Goal: Transaction & Acquisition: Purchase product/service

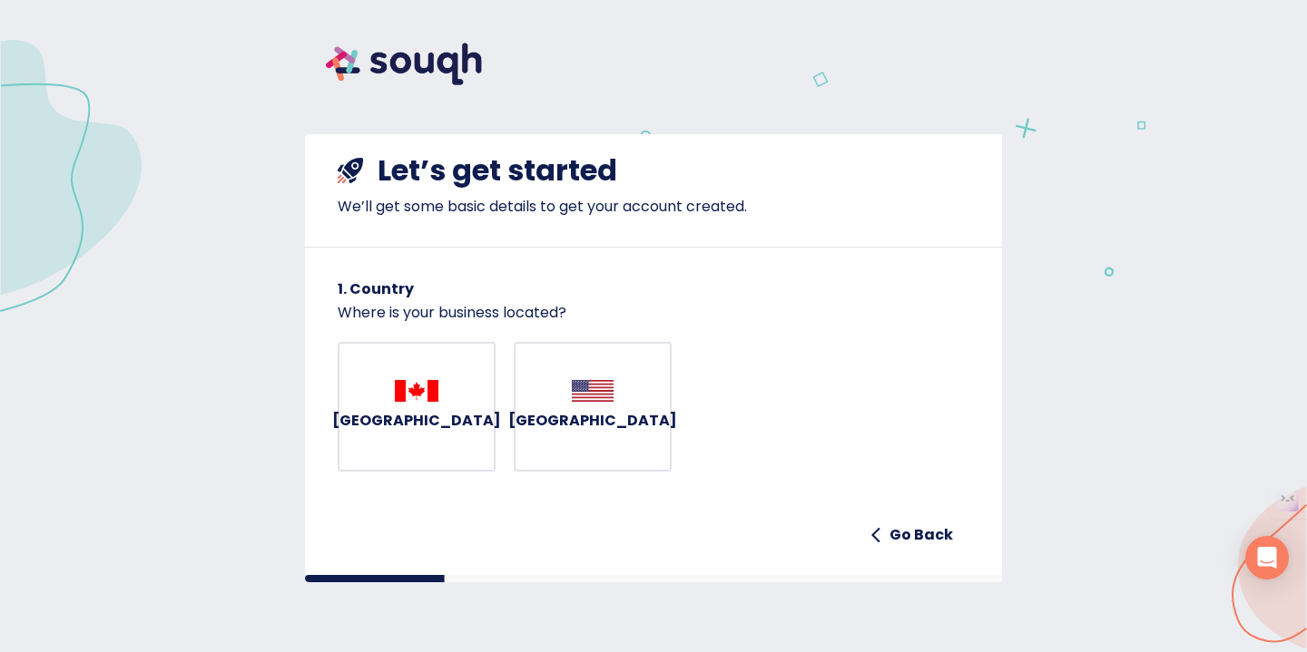
click at [445, 401] on div "Canada" at bounding box center [416, 407] width 169 height 54
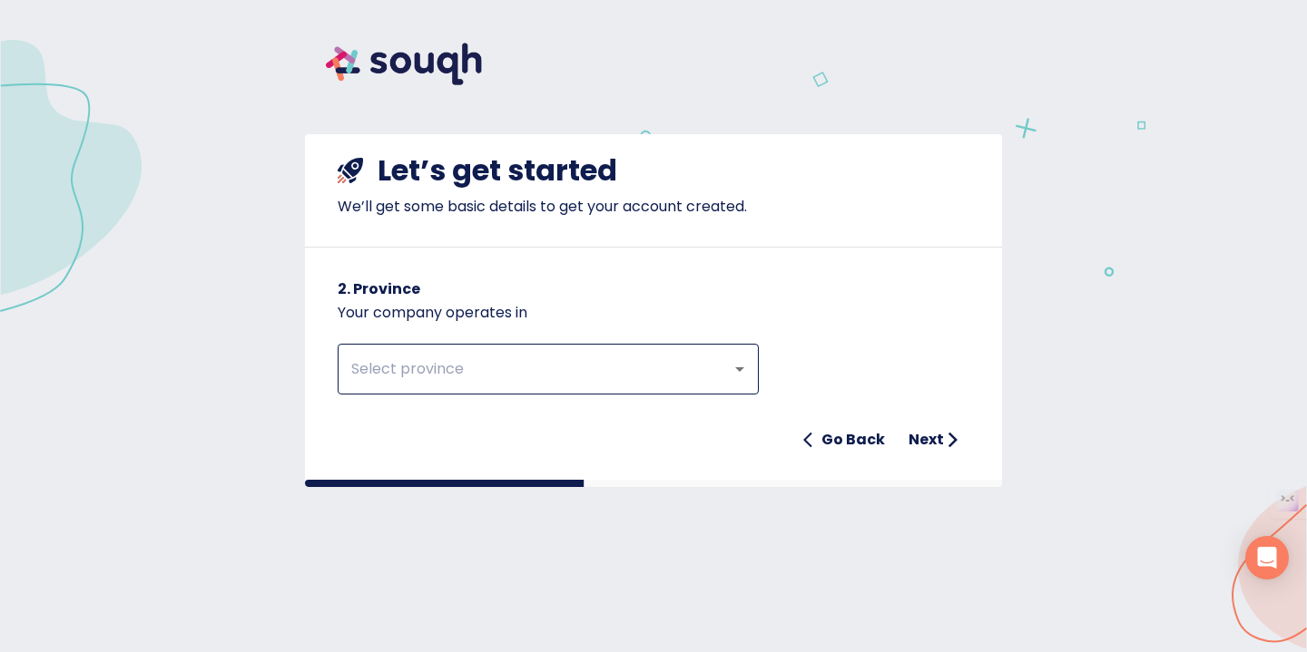
click at [456, 367] on input "text" at bounding box center [523, 369] width 354 height 34
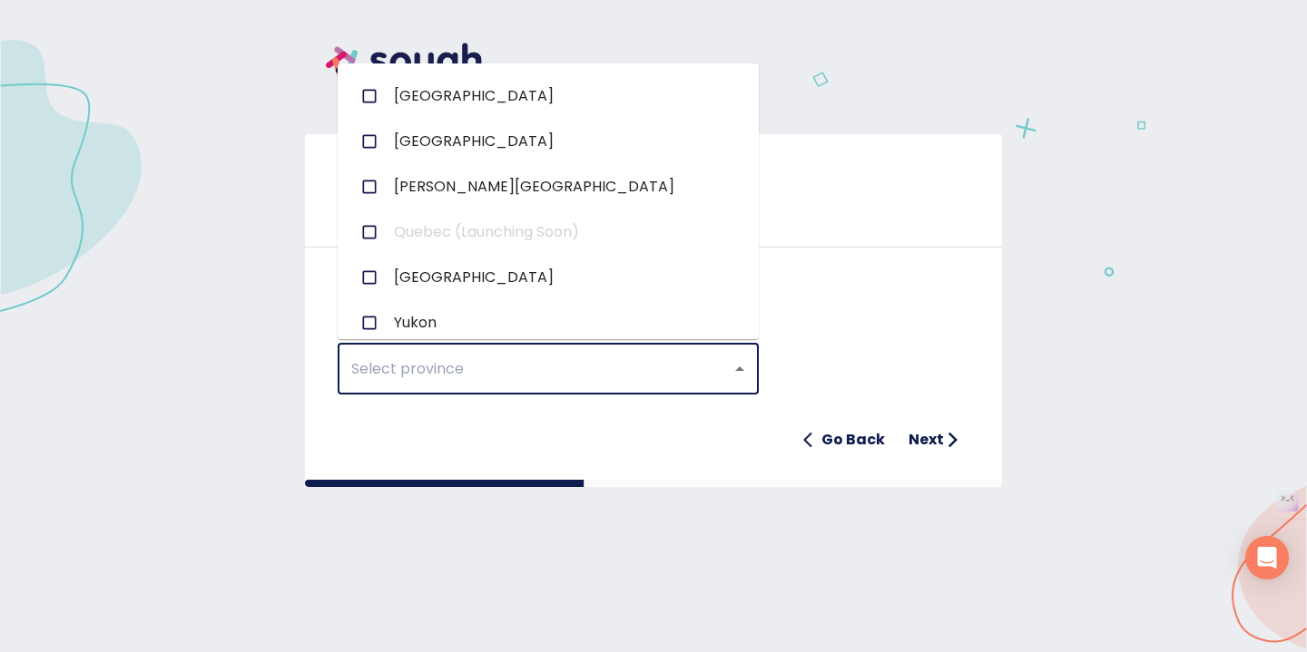
scroll to position [329, 0]
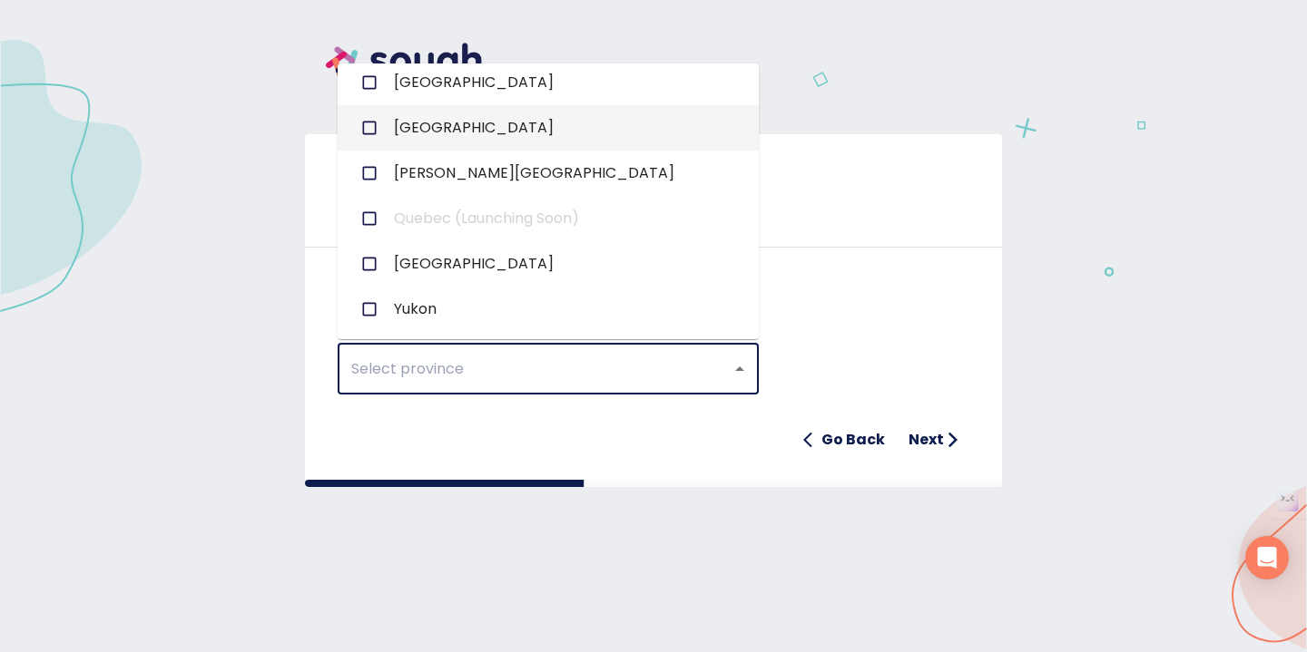
click at [495, 125] on li "Ontario" at bounding box center [548, 127] width 421 height 45
checkbox input "true"
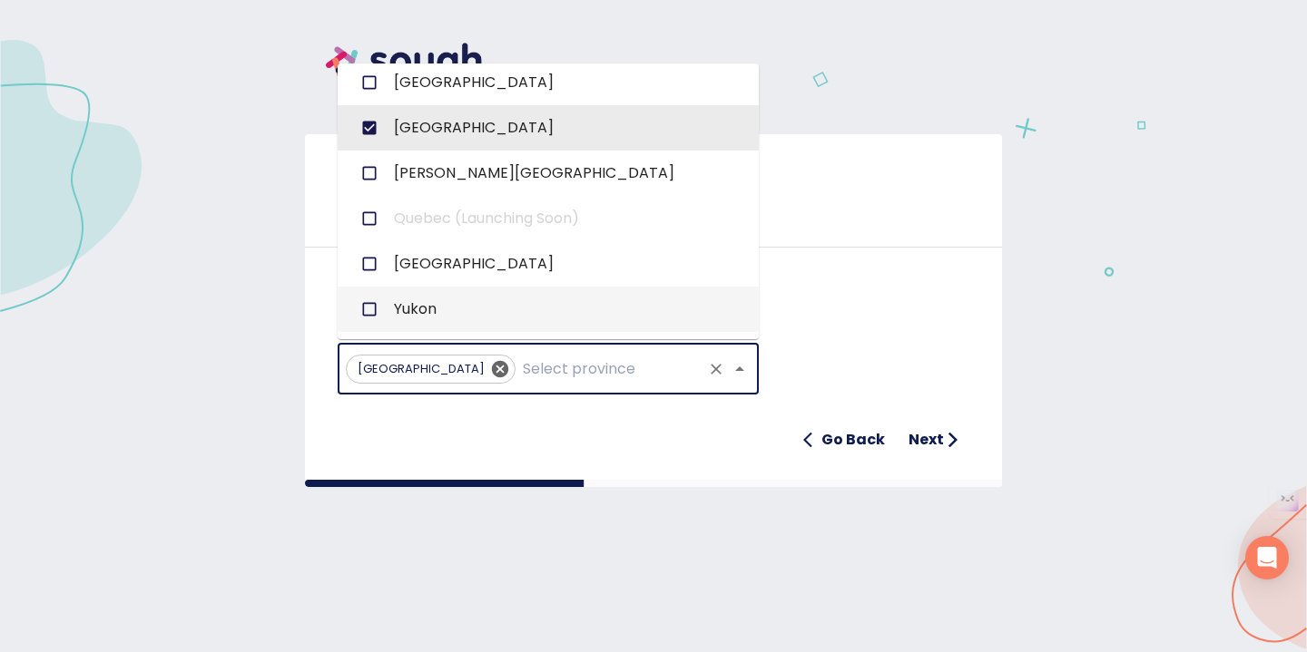
click at [933, 451] on h6 "Next" at bounding box center [925, 439] width 35 height 25
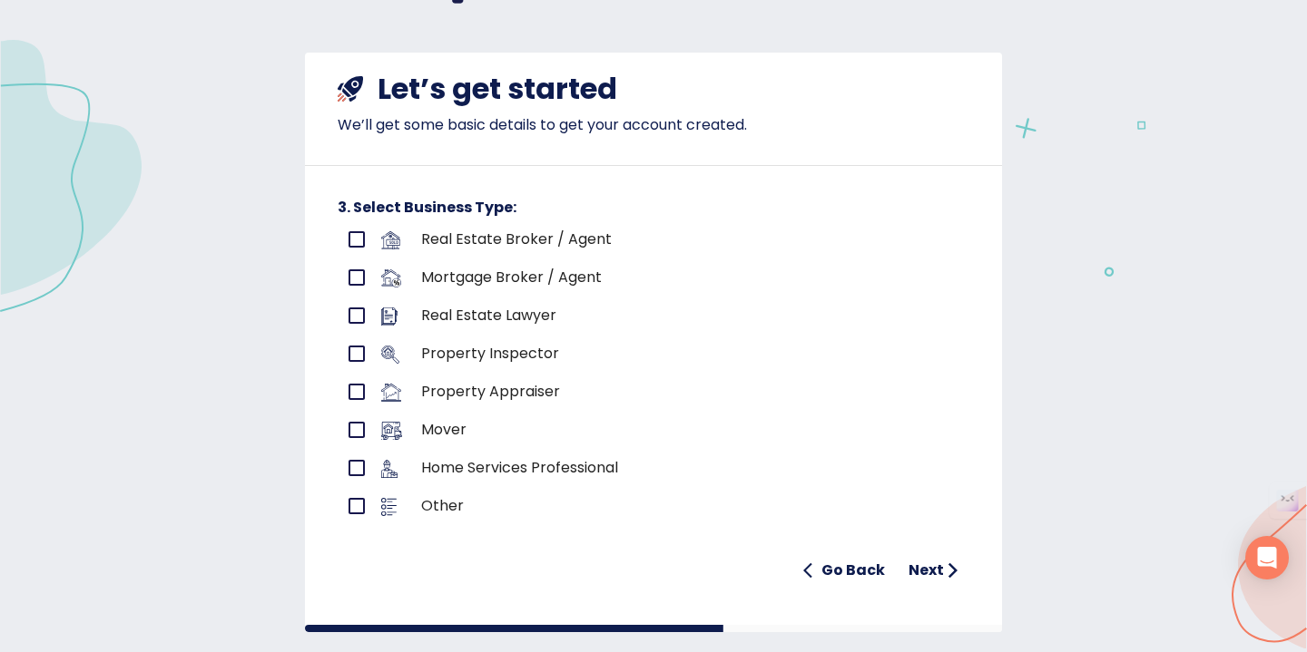
scroll to position [83, 0]
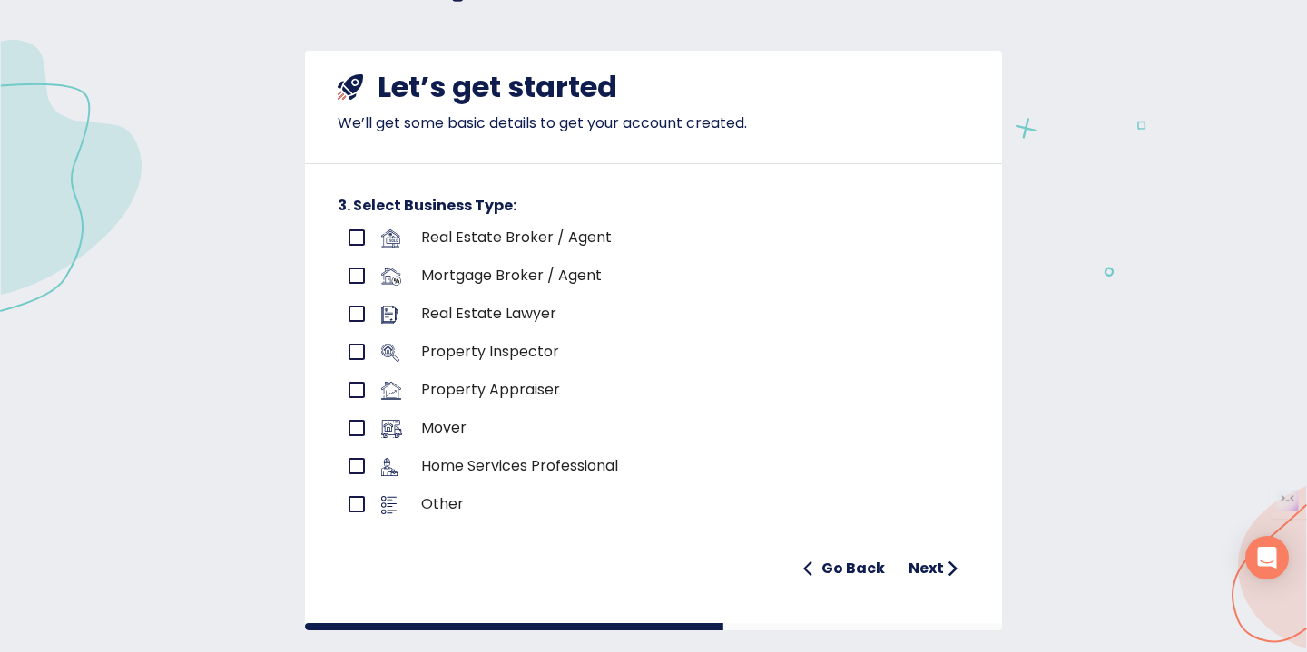
click at [359, 240] on input "primary checkbox" at bounding box center [357, 238] width 38 height 38
checkbox input "true"
click at [928, 565] on h6 "Next" at bounding box center [925, 568] width 35 height 25
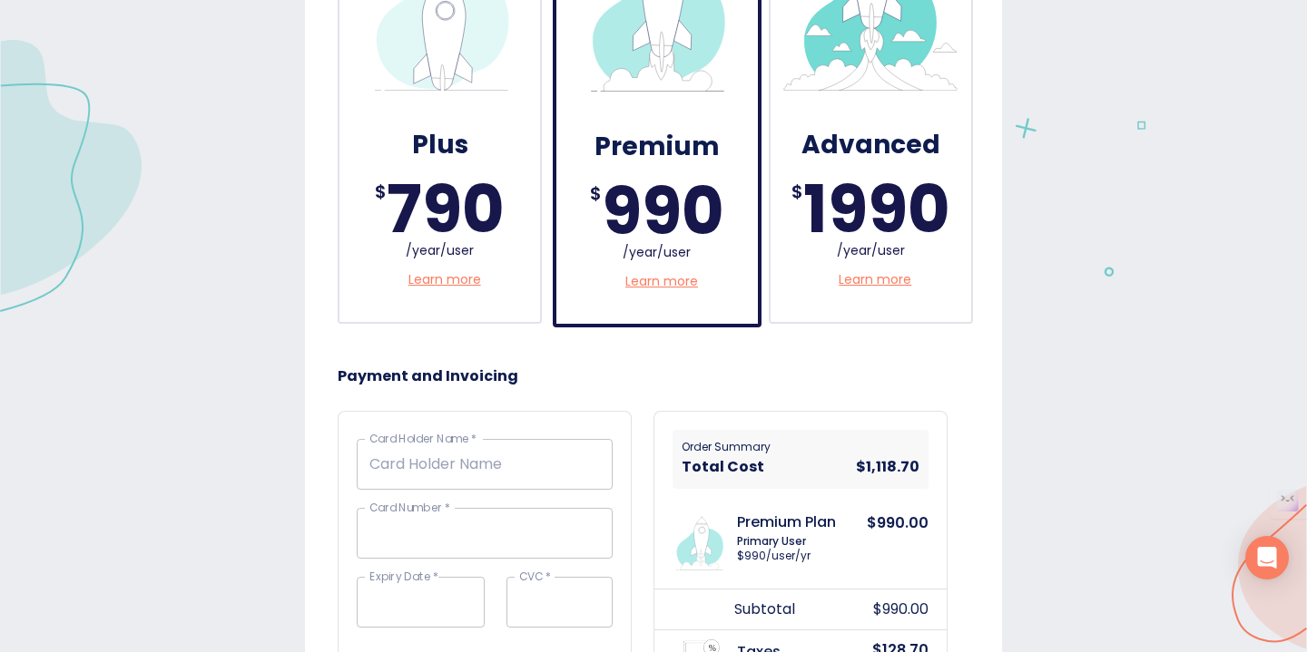
scroll to position [446, 0]
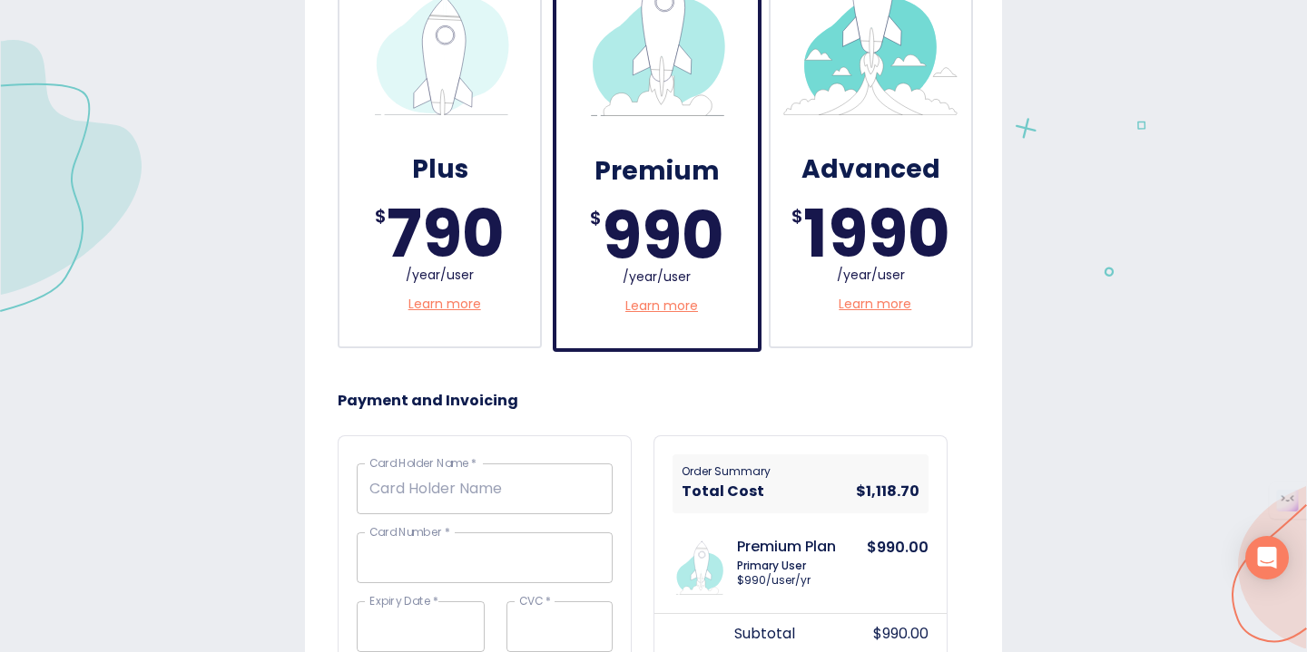
click at [440, 312] on p "Learn more" at bounding box center [444, 304] width 73 height 19
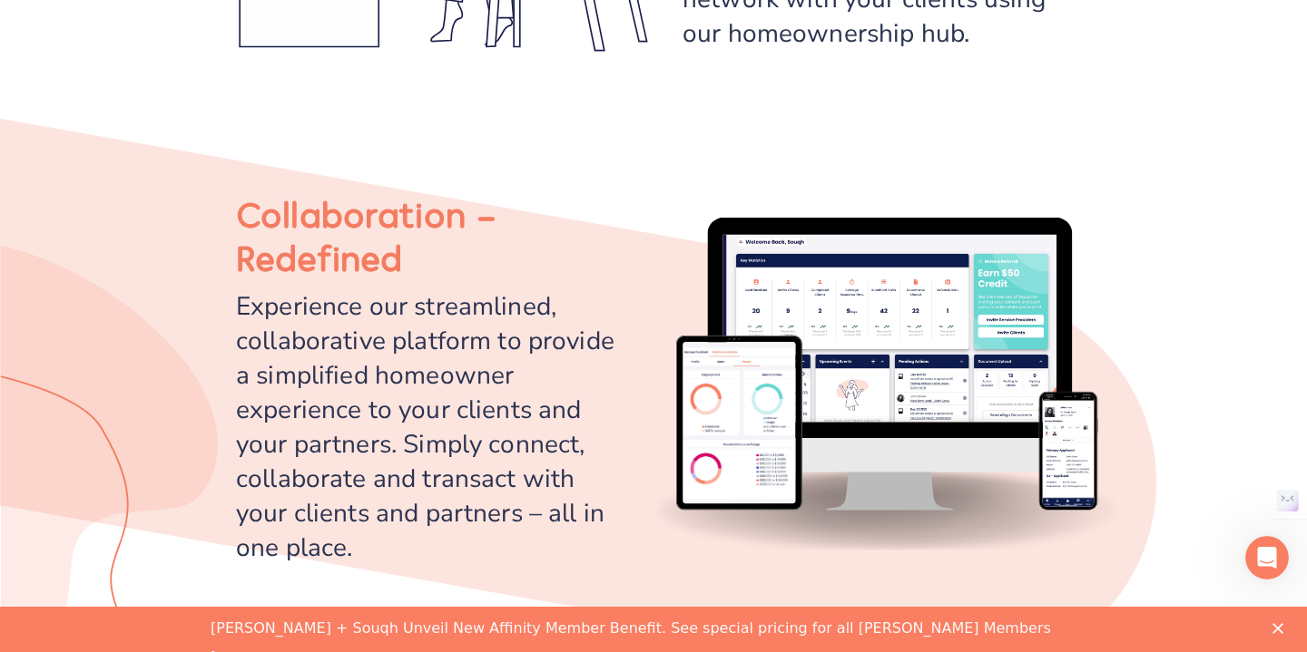
scroll to position [2363, 0]
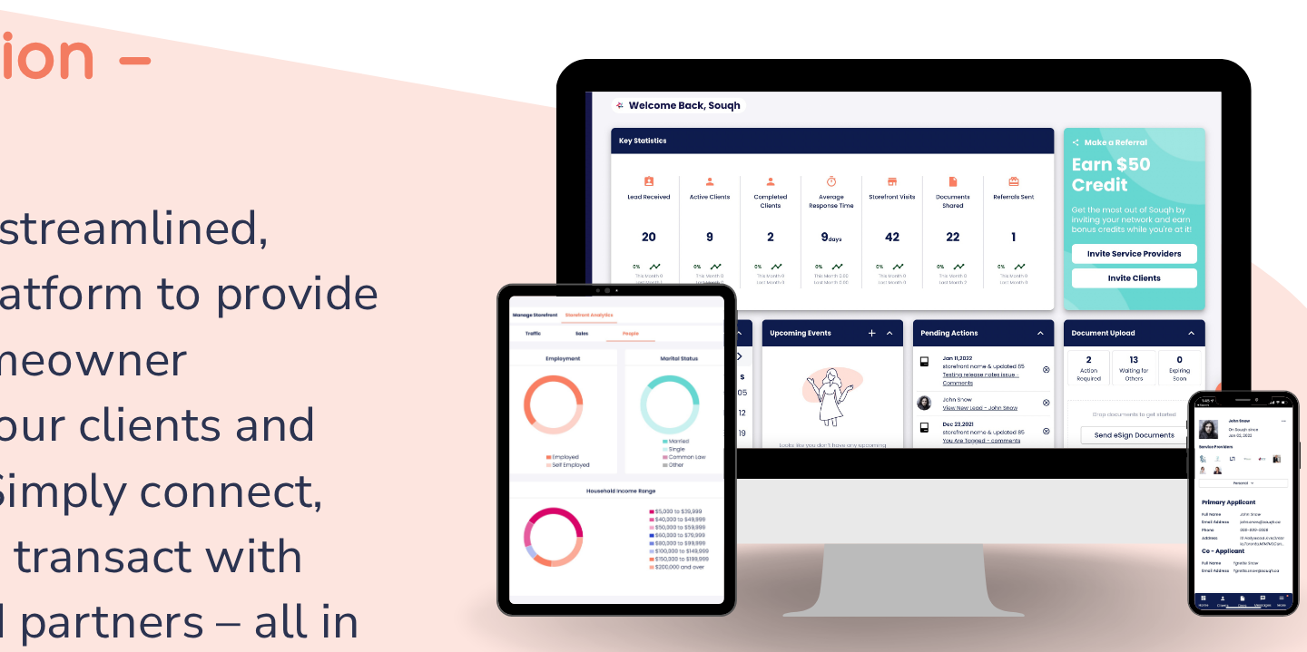
click at [616, 337] on div "Experience our streamlined, collaborative platform to provide a simplified home…" at bounding box center [430, 424] width 388 height 276
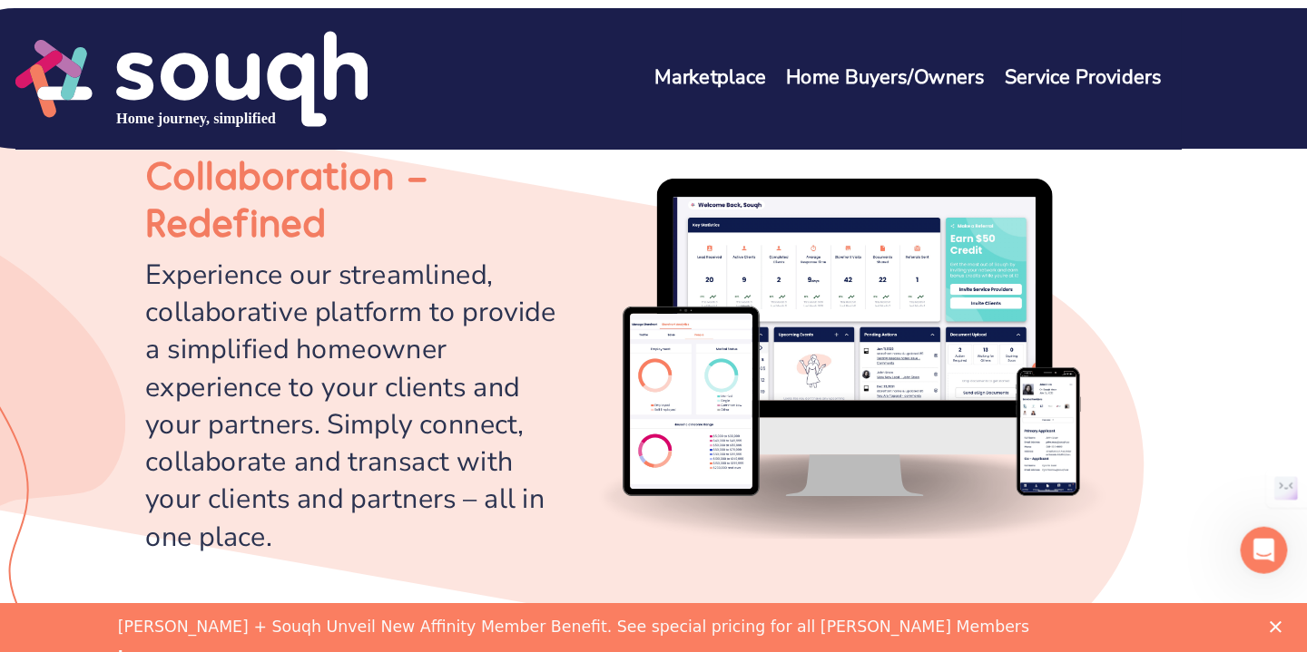
click at [455, 321] on div "Experience our streamlined, collaborative platform to provide a simplified home…" at bounding box center [430, 425] width 388 height 276
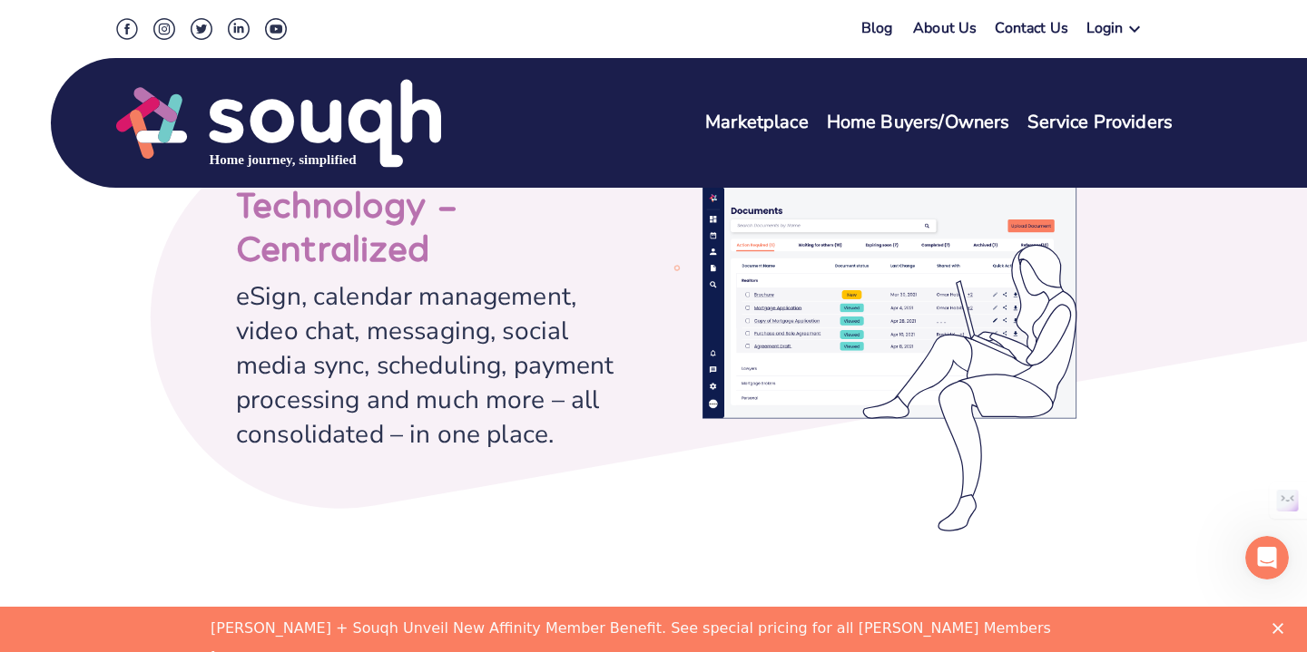
scroll to position [3293, 0]
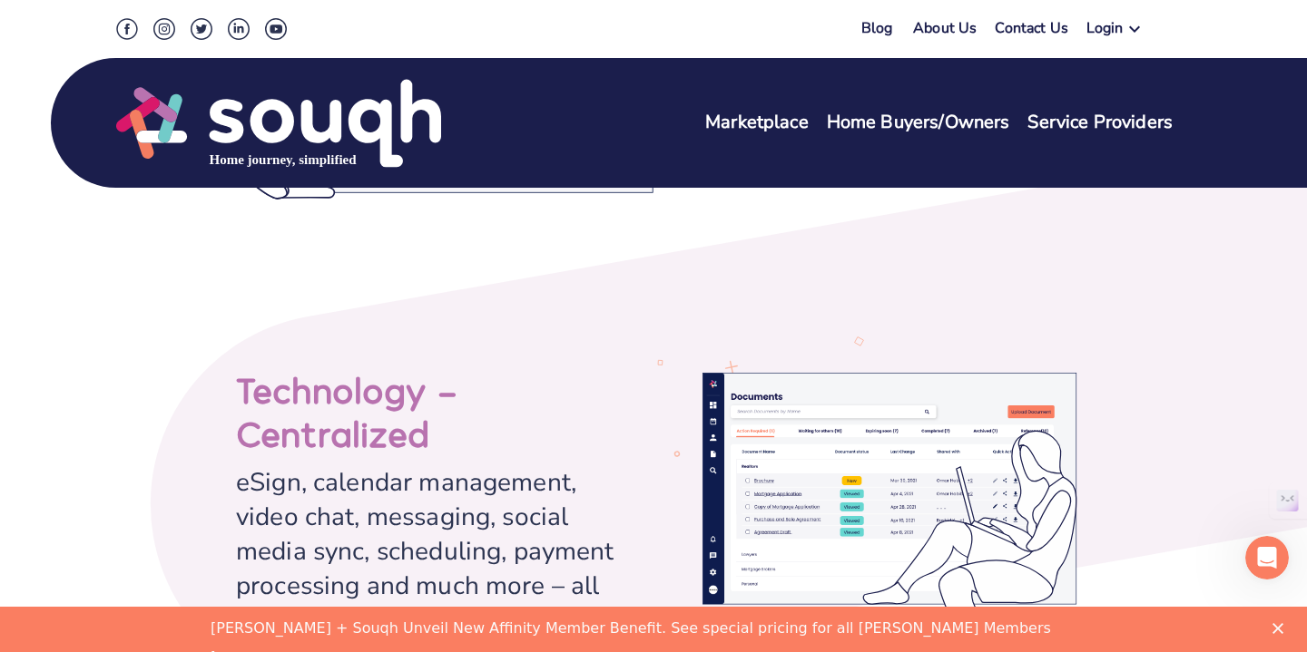
click at [793, 110] on link "Marketplace" at bounding box center [756, 123] width 103 height 26
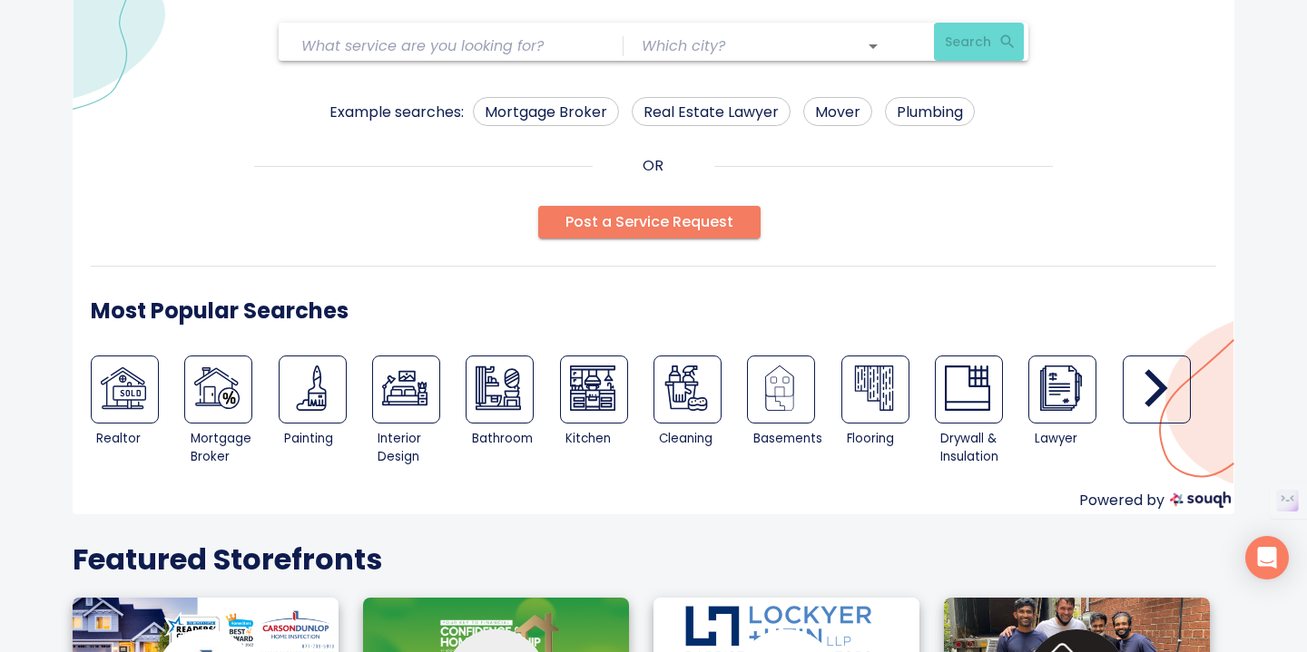
scroll to position [123, 0]
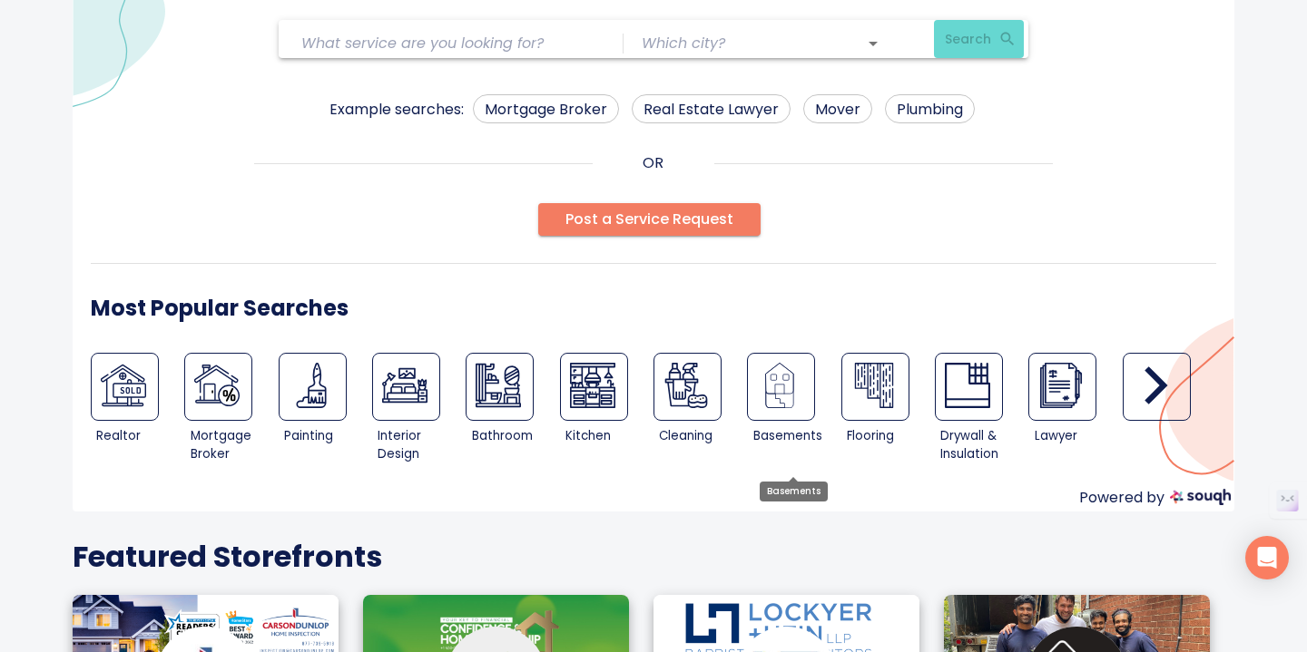
click at [796, 391] on img at bounding box center [779, 385] width 45 height 45
type input "Basements"
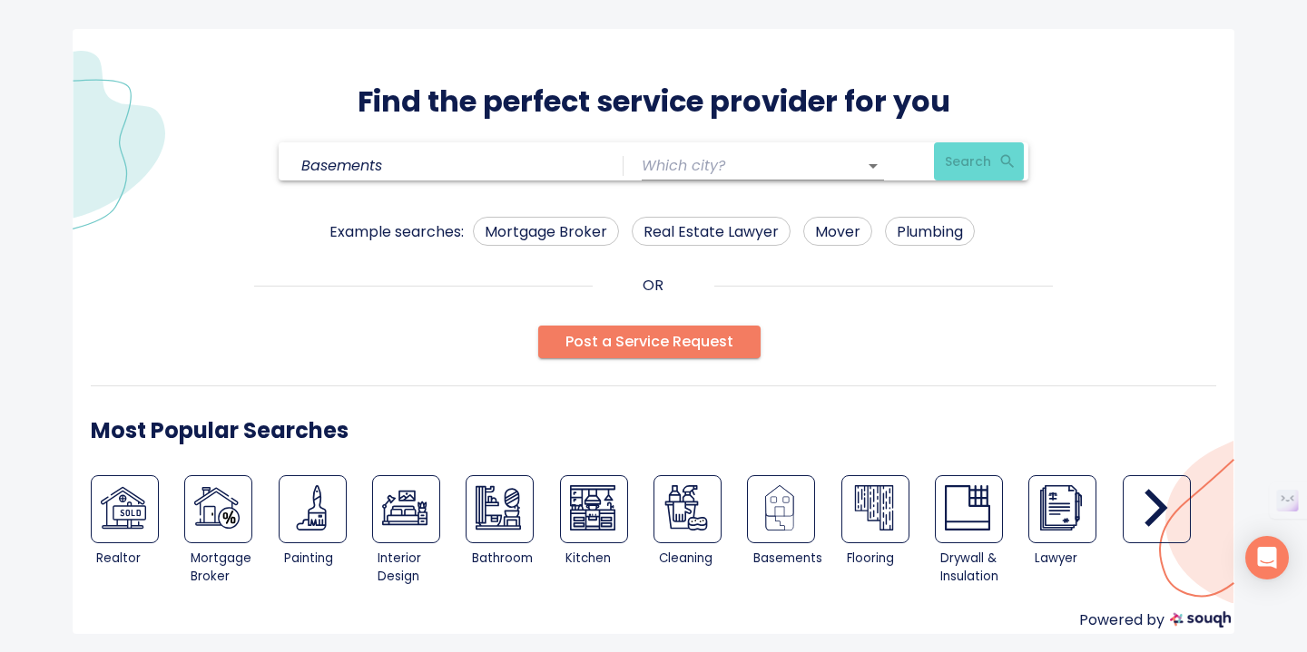
click at [818, 172] on input "text" at bounding box center [737, 166] width 191 height 28
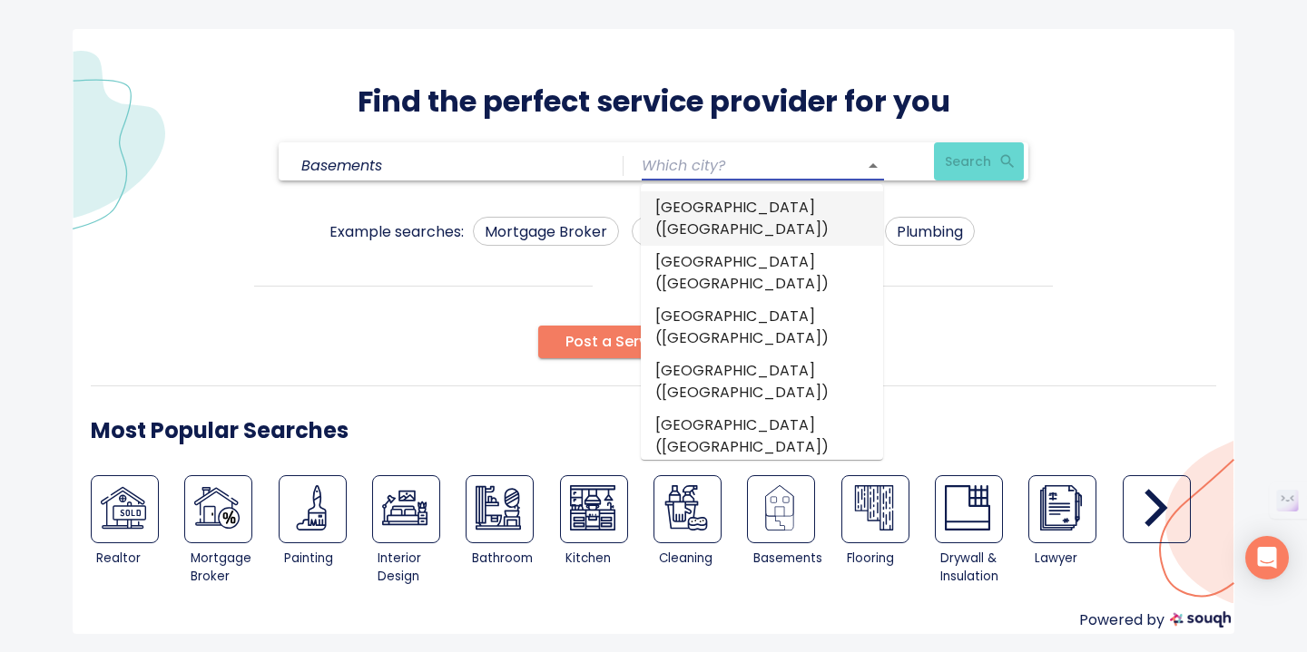
click at [807, 193] on li "toronto (Ontario)" at bounding box center [762, 218] width 242 height 54
type input "toronto (Ontario)"
